Goal: Information Seeking & Learning: Learn about a topic

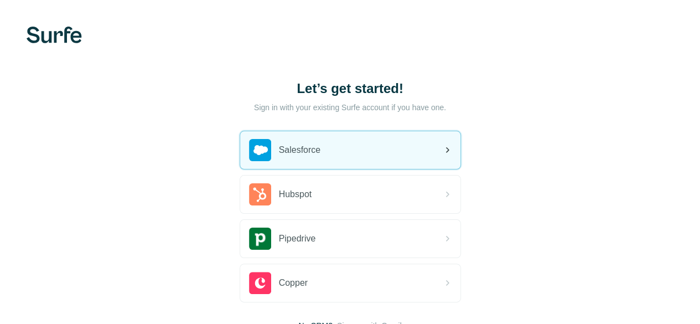
scroll to position [85, 0]
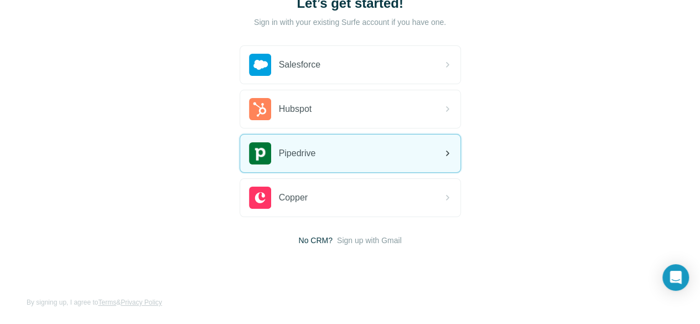
click at [240, 161] on div "Pipedrive" at bounding box center [350, 154] width 220 height 38
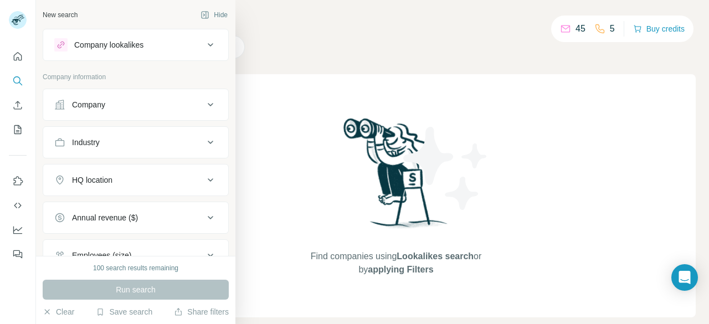
click at [77, 143] on div "Industry" at bounding box center [86, 142] width 28 height 11
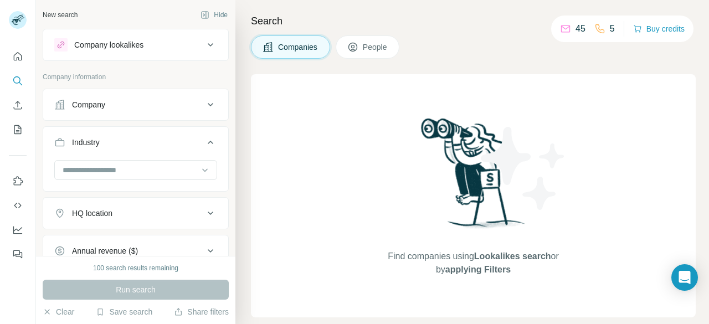
click at [77, 143] on div "Industry" at bounding box center [86, 142] width 28 height 11
click at [214, 16] on button "Hide" at bounding box center [214, 15] width 43 height 17
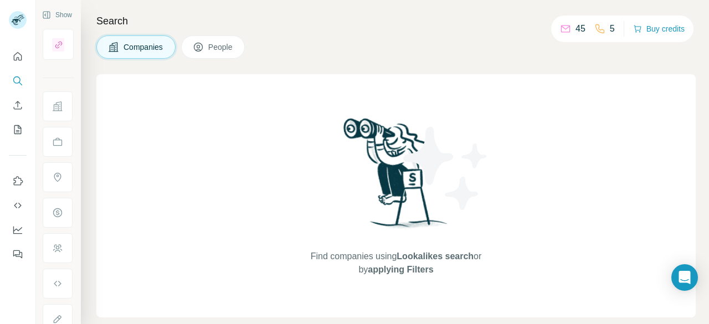
click at [223, 39] on button "People" at bounding box center [213, 46] width 64 height 23
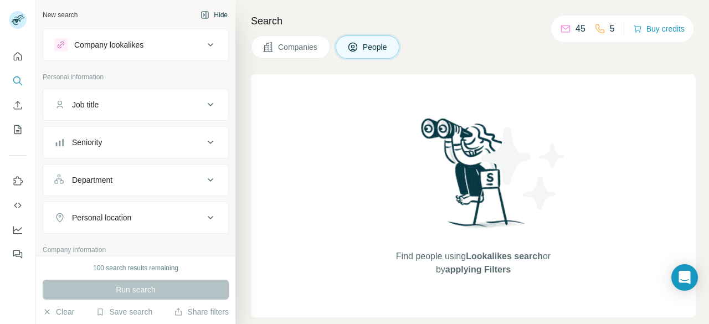
click at [210, 15] on button "Hide" at bounding box center [214, 15] width 43 height 17
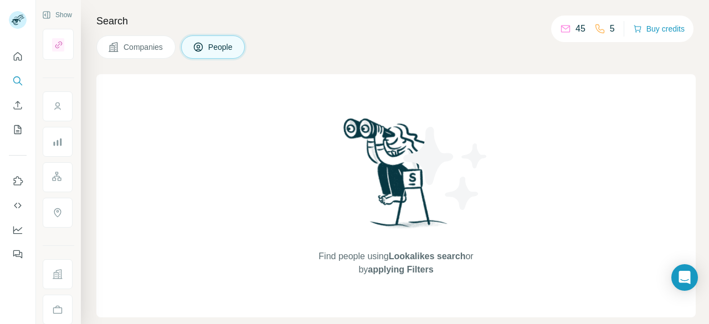
click at [568, 28] on icon at bounding box center [565, 28] width 11 height 11
click at [582, 29] on p "45" at bounding box center [580, 28] width 10 height 13
click at [612, 26] on p "5" at bounding box center [612, 28] width 5 height 13
click at [601, 27] on icon at bounding box center [599, 28] width 11 height 11
click at [656, 33] on button "Buy credits" at bounding box center [658, 29] width 51 height 16
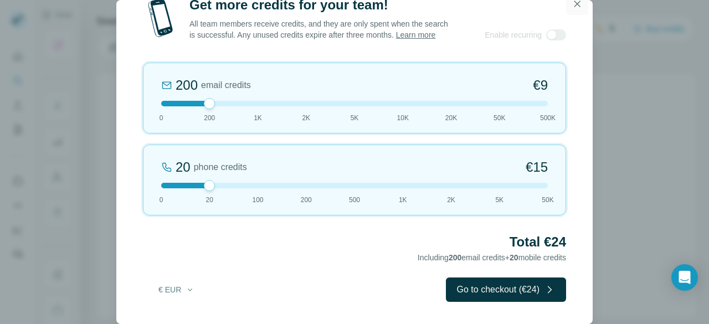
click at [579, 4] on icon "button" at bounding box center [576, 3] width 11 height 11
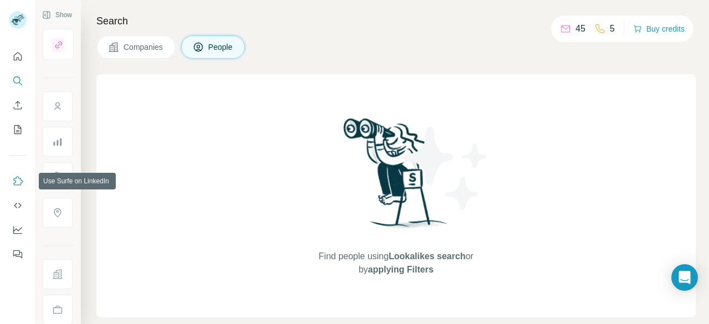
click at [20, 178] on icon "Use Surfe on LinkedIn" at bounding box center [17, 181] width 11 height 11
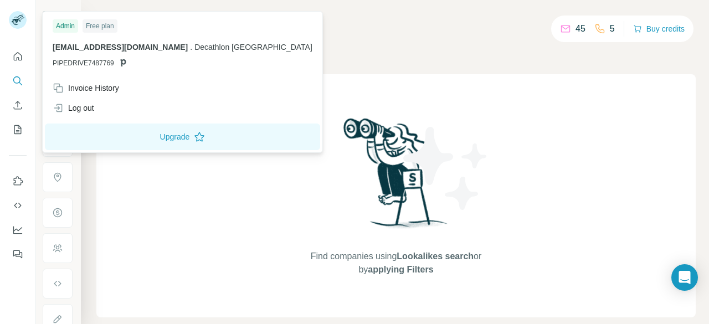
click at [100, 27] on div "Free plan" at bounding box center [99, 25] width 35 height 13
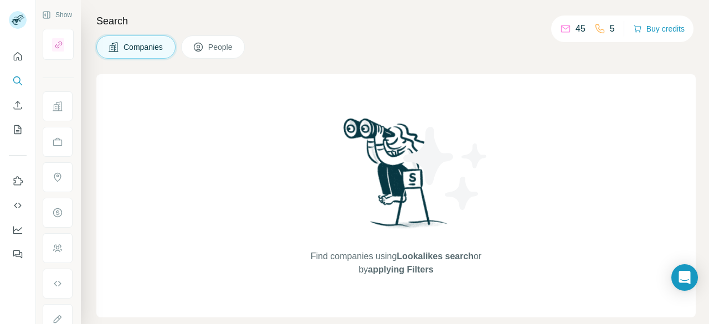
click at [96, 168] on div "Find companies using Lookalikes search or by applying Filters" at bounding box center [395, 195] width 599 height 243
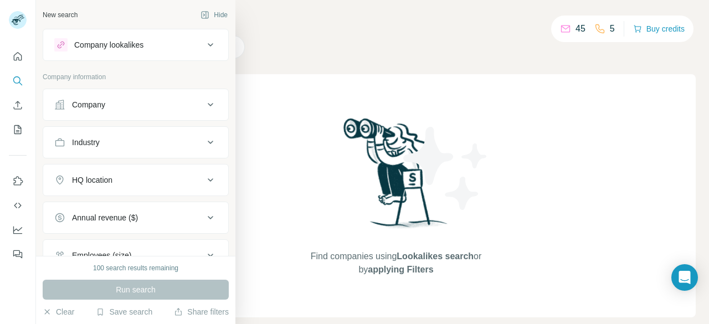
click at [132, 42] on div "Company lookalikes" at bounding box center [108, 44] width 69 height 11
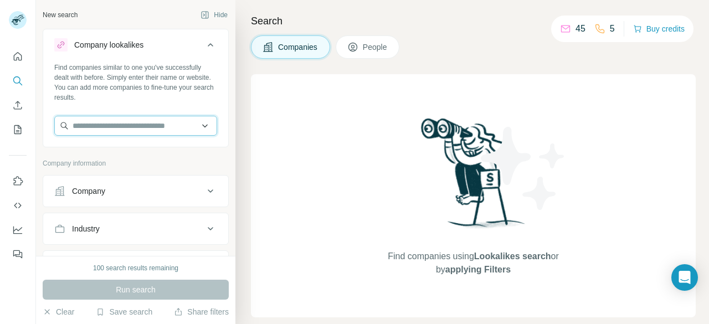
click at [168, 120] on input "text" at bounding box center [135, 126] width 163 height 20
type input "*********"
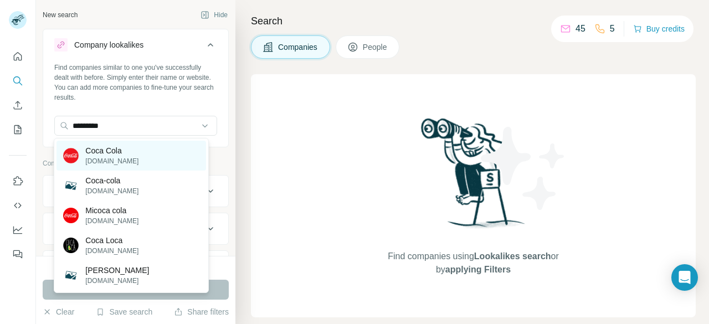
click at [171, 164] on div "Coca Cola coca-colaentuhogar.com" at bounding box center [130, 156] width 149 height 30
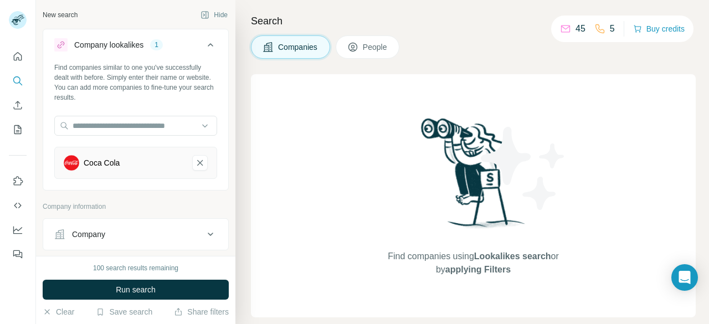
scroll to position [206, 0]
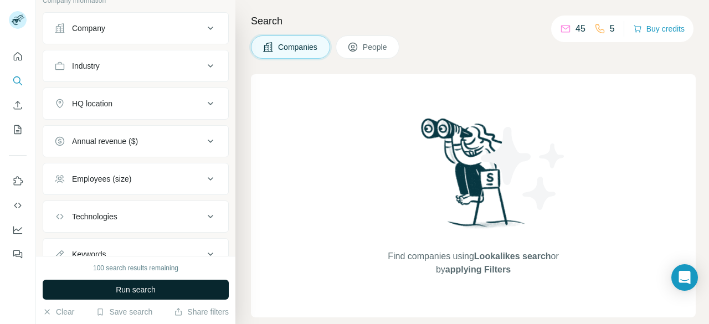
click at [152, 291] on span "Run search" at bounding box center [136, 289] width 40 height 11
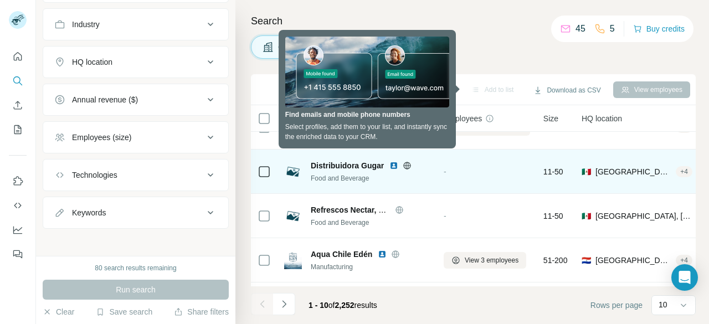
scroll to position [0, 0]
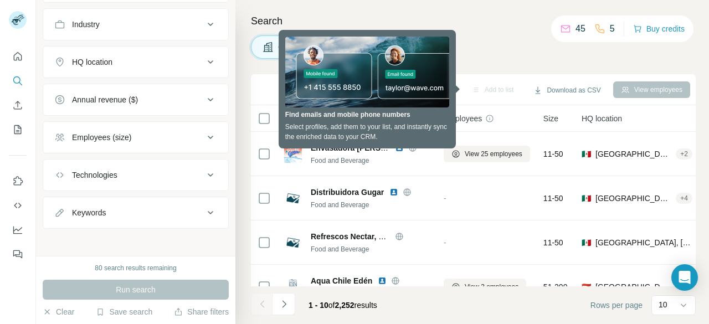
click at [247, 69] on div "Search Companies People Sync to Pipedrive Add to list Download as CSV View empl…" at bounding box center [471, 162] width 473 height 324
click at [561, 37] on div "45 5 Buy credits" at bounding box center [622, 29] width 142 height 27
click at [260, 85] on div "Sync to Pipedrive Add to list Download as CSV View employees" at bounding box center [473, 89] width 434 height 19
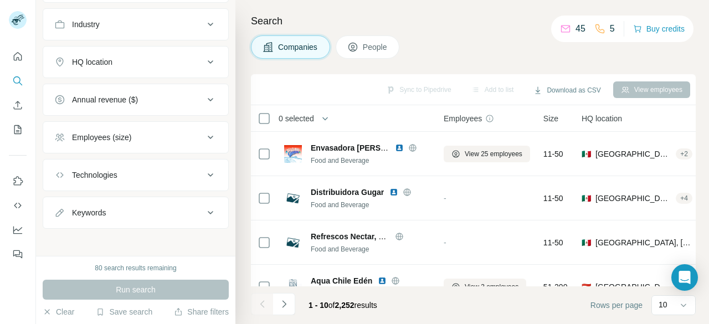
click at [157, 103] on button "Annual revenue ($)" at bounding box center [135, 99] width 185 height 27
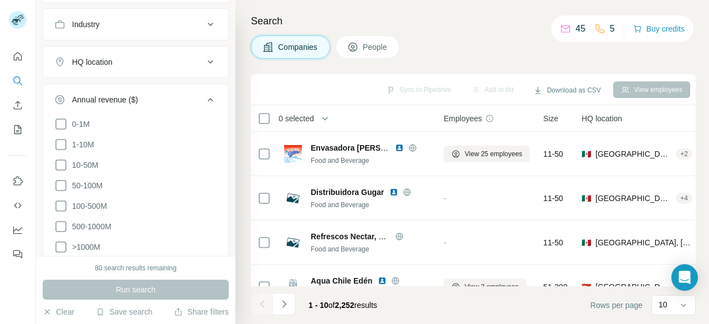
click at [157, 103] on button "Annual revenue ($)" at bounding box center [135, 101] width 185 height 31
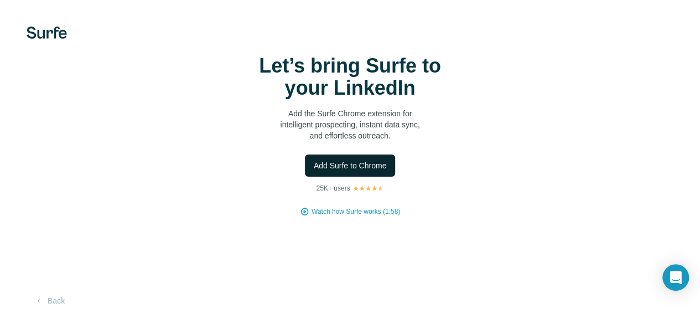
click at [314, 171] on span "Add Surfe to Chrome" at bounding box center [350, 165] width 73 height 11
